Goal: Task Accomplishment & Management: Manage account settings

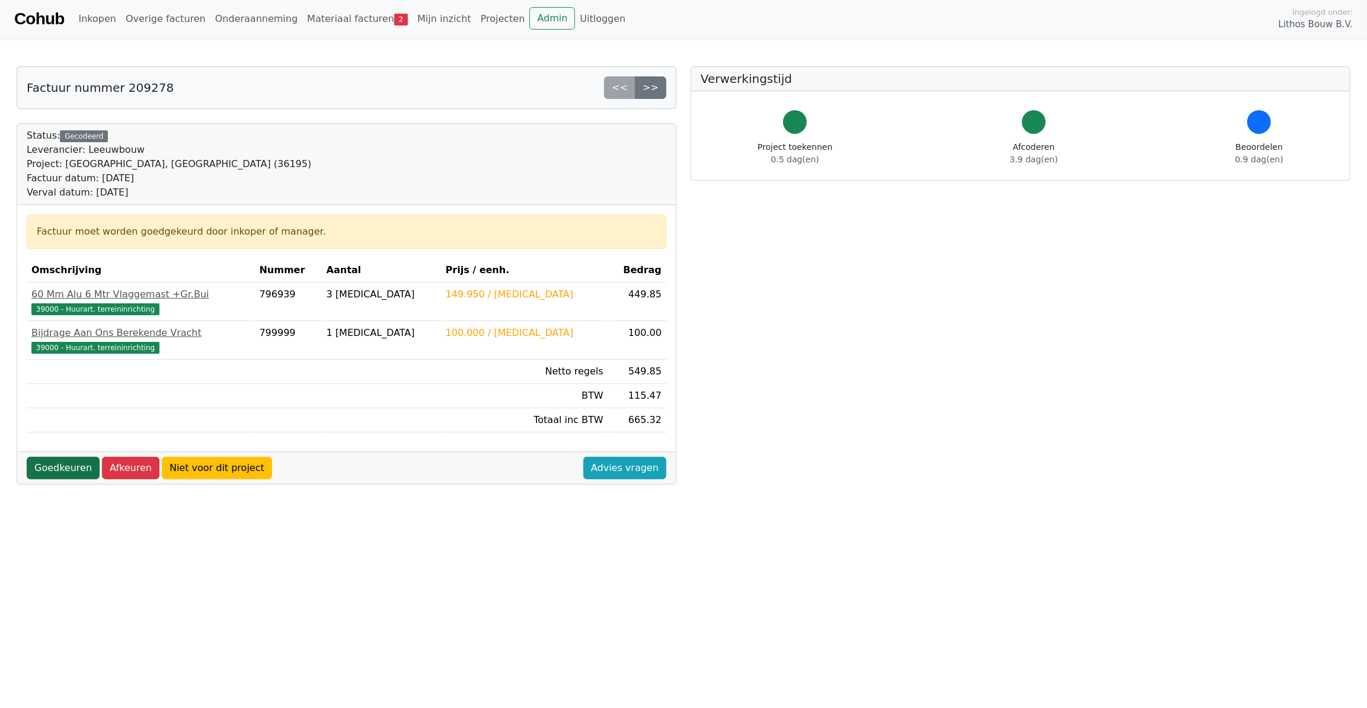
click at [40, 474] on link "Goedkeuren" at bounding box center [63, 468] width 73 height 23
